Goal: Task Accomplishment & Management: Manage account settings

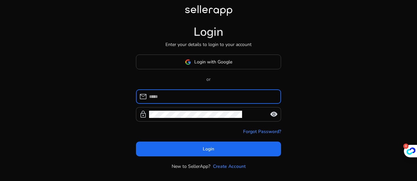
scroll to position [12, 0]
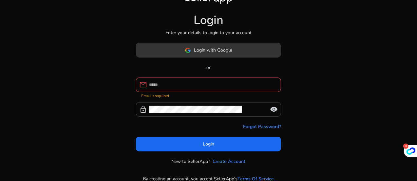
click at [216, 52] on span "Login with Google" at bounding box center [213, 50] width 38 height 7
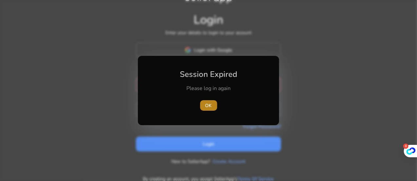
click at [215, 106] on span "button" at bounding box center [208, 105] width 17 height 16
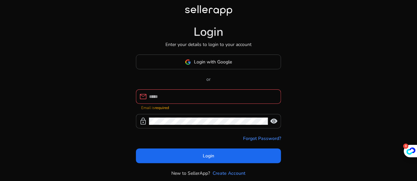
scroll to position [12, 0]
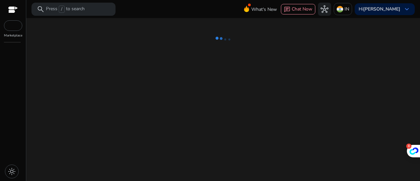
click at [12, 28] on div at bounding box center [13, 25] width 18 height 10
click at [16, 9] on div at bounding box center [13, 11] width 10 height 8
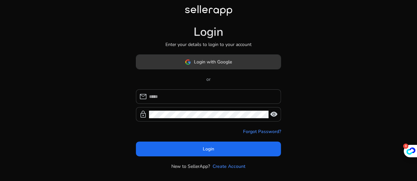
click at [203, 68] on span at bounding box center [208, 62] width 145 height 16
